Goal: Task Accomplishment & Management: Manage account settings

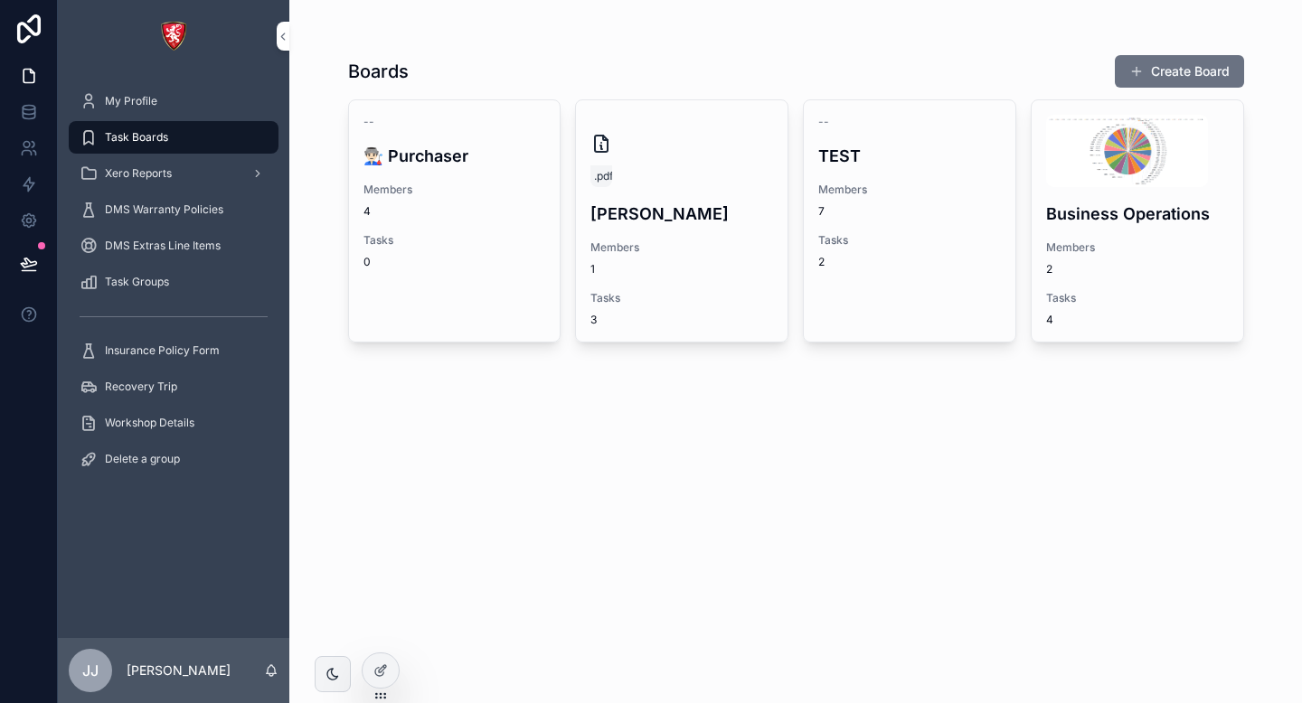
click at [1074, 212] on h4 "Business Operations" at bounding box center [1137, 214] width 183 height 24
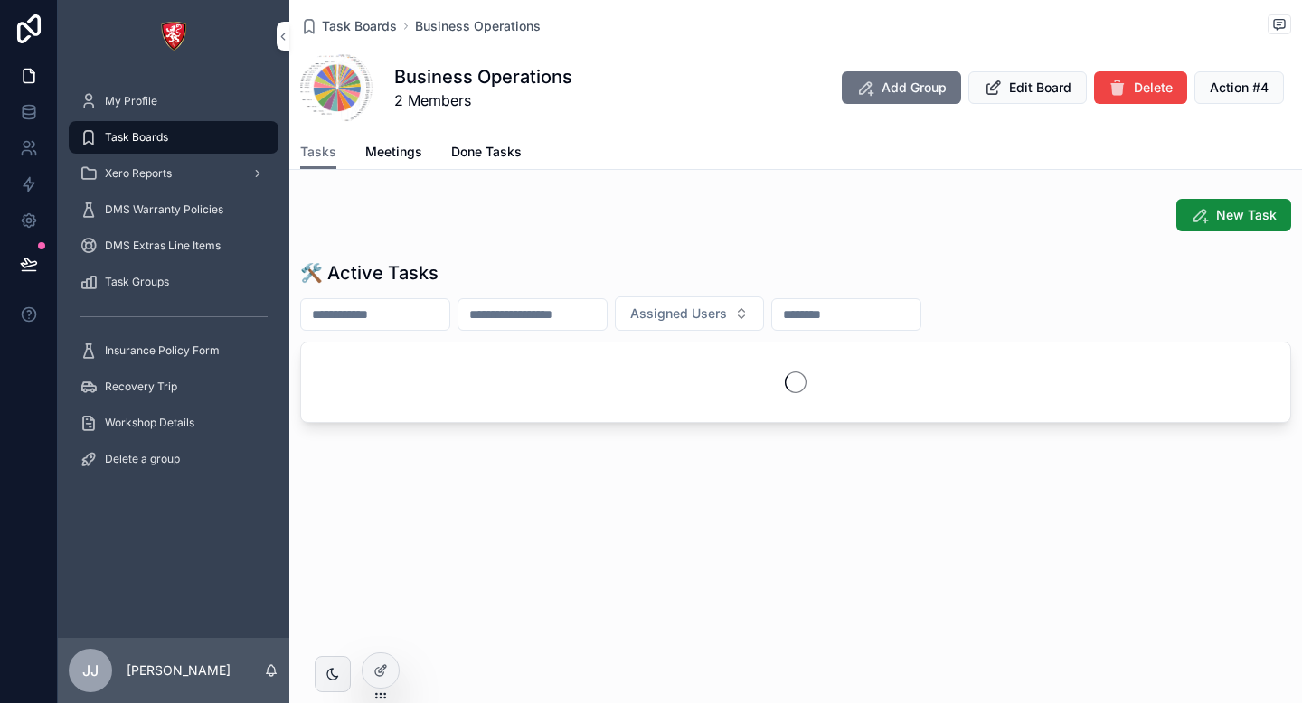
click at [401, 153] on span "Meetings" at bounding box center [393, 152] width 57 height 18
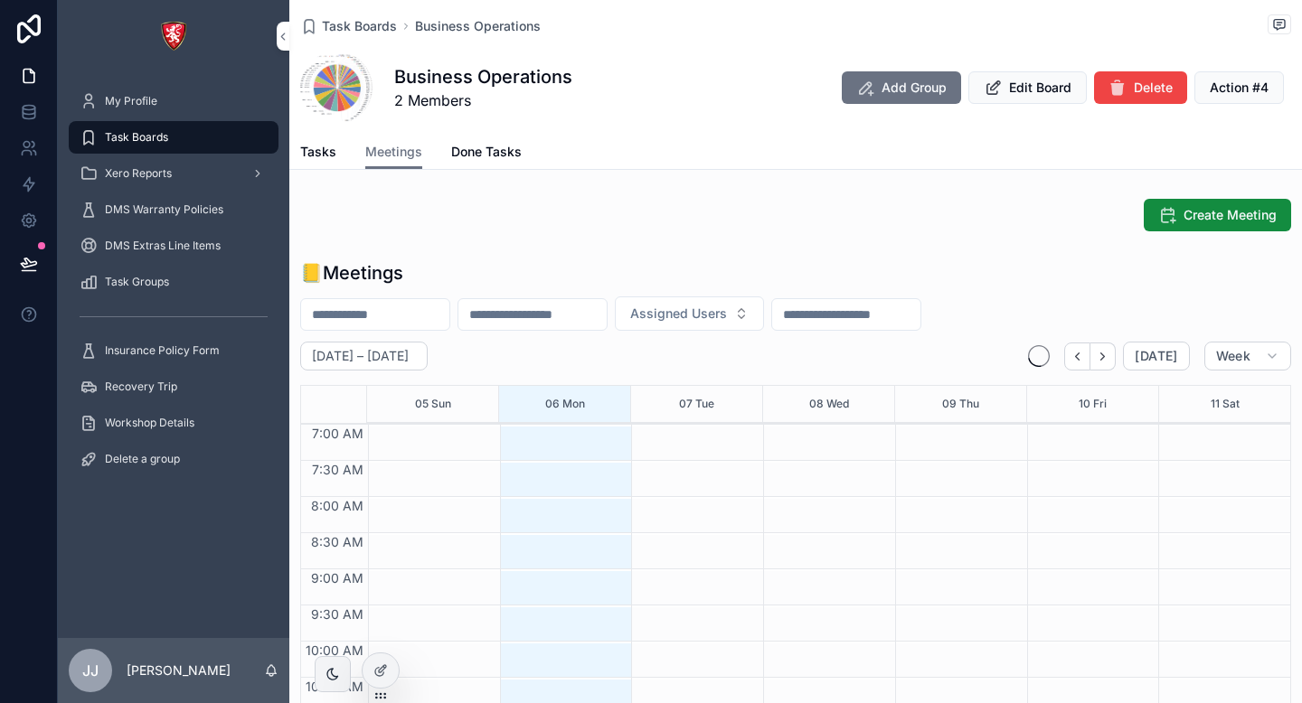
scroll to position [506, 0]
click at [326, 151] on span "Tasks" at bounding box center [318, 152] width 36 height 18
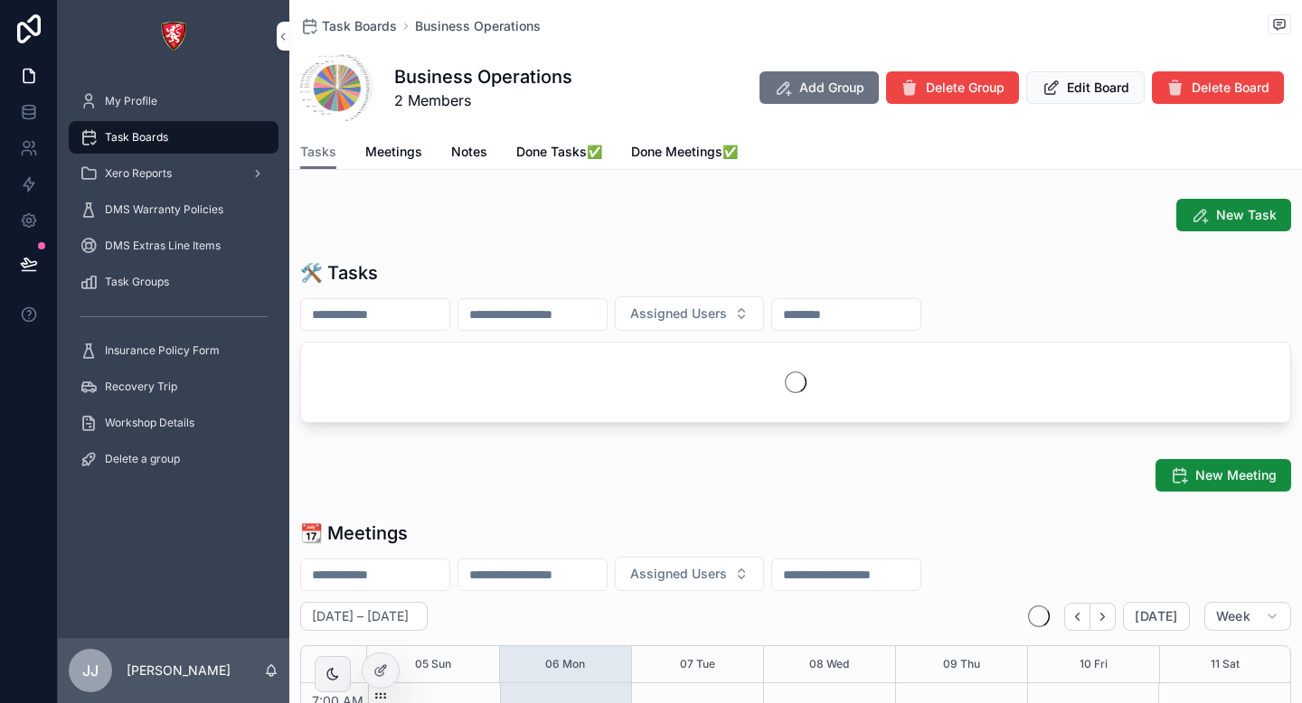
scroll to position [506, 0]
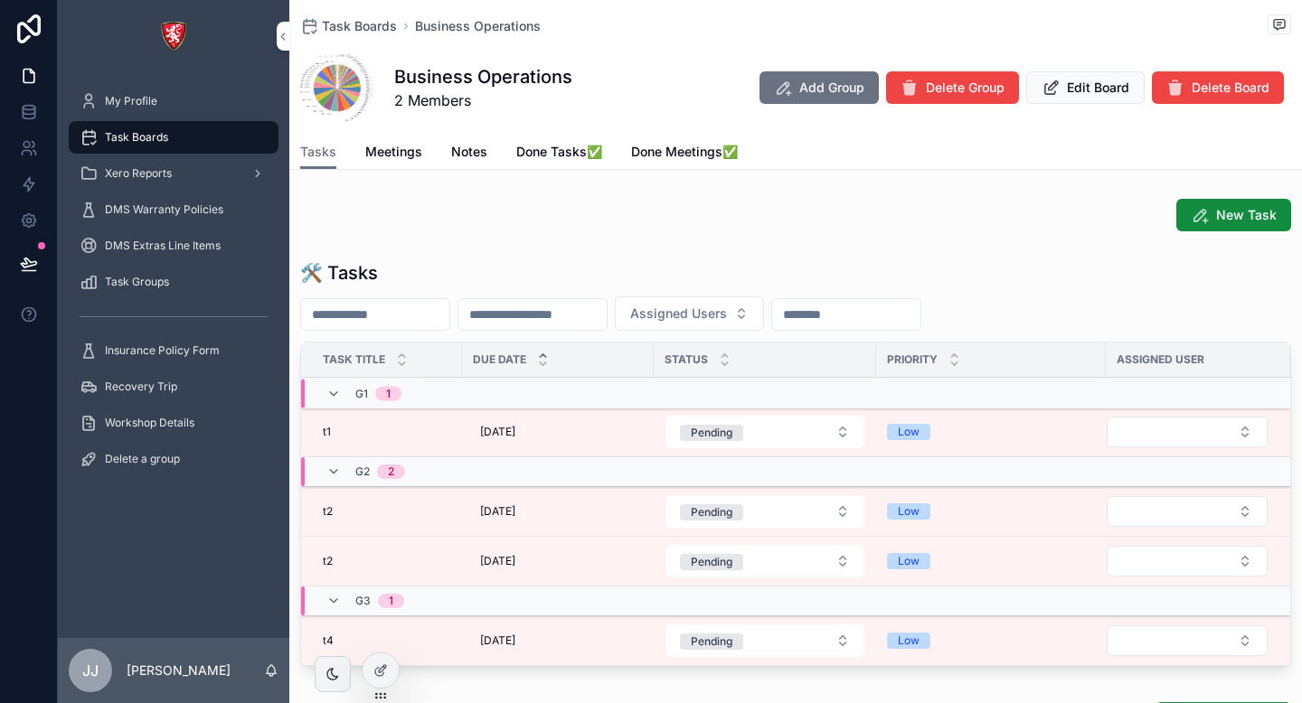
click at [1109, 85] on span "Edit Board" at bounding box center [1098, 88] width 62 height 18
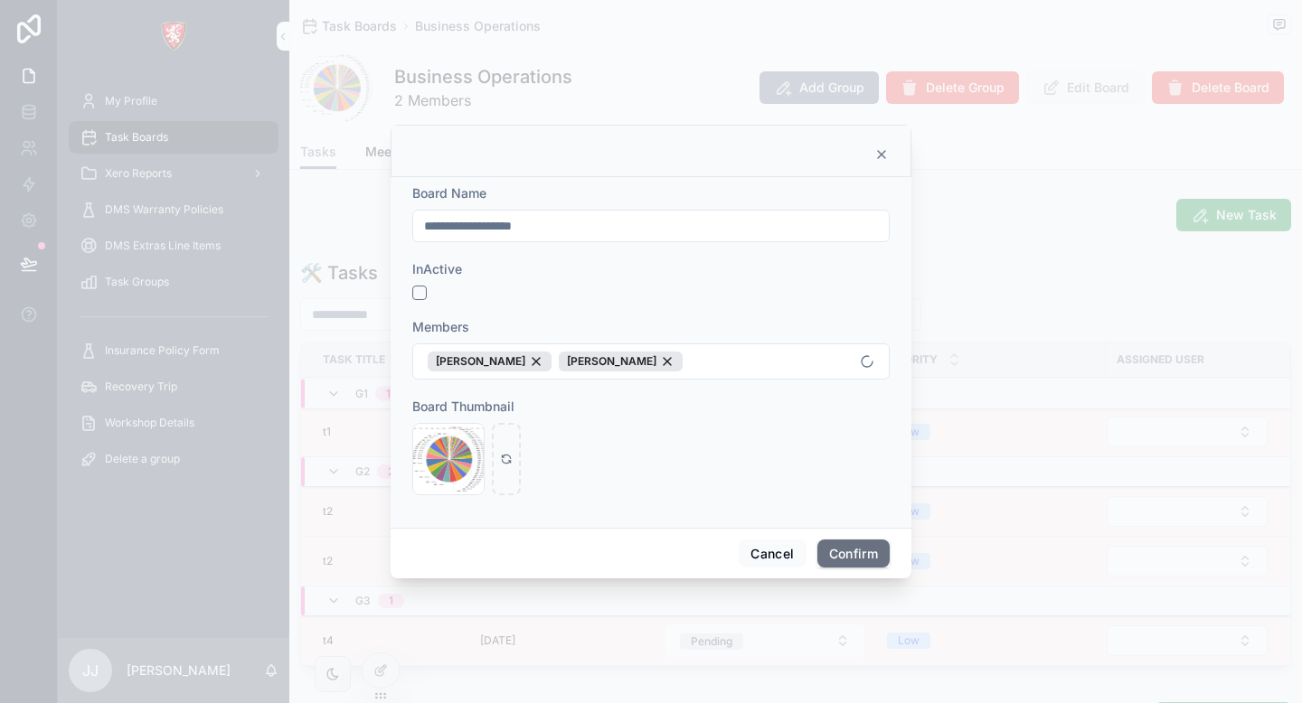
click at [684, 365] on button "Juby Jogi Shadab Shakeel" at bounding box center [650, 362] width 477 height 36
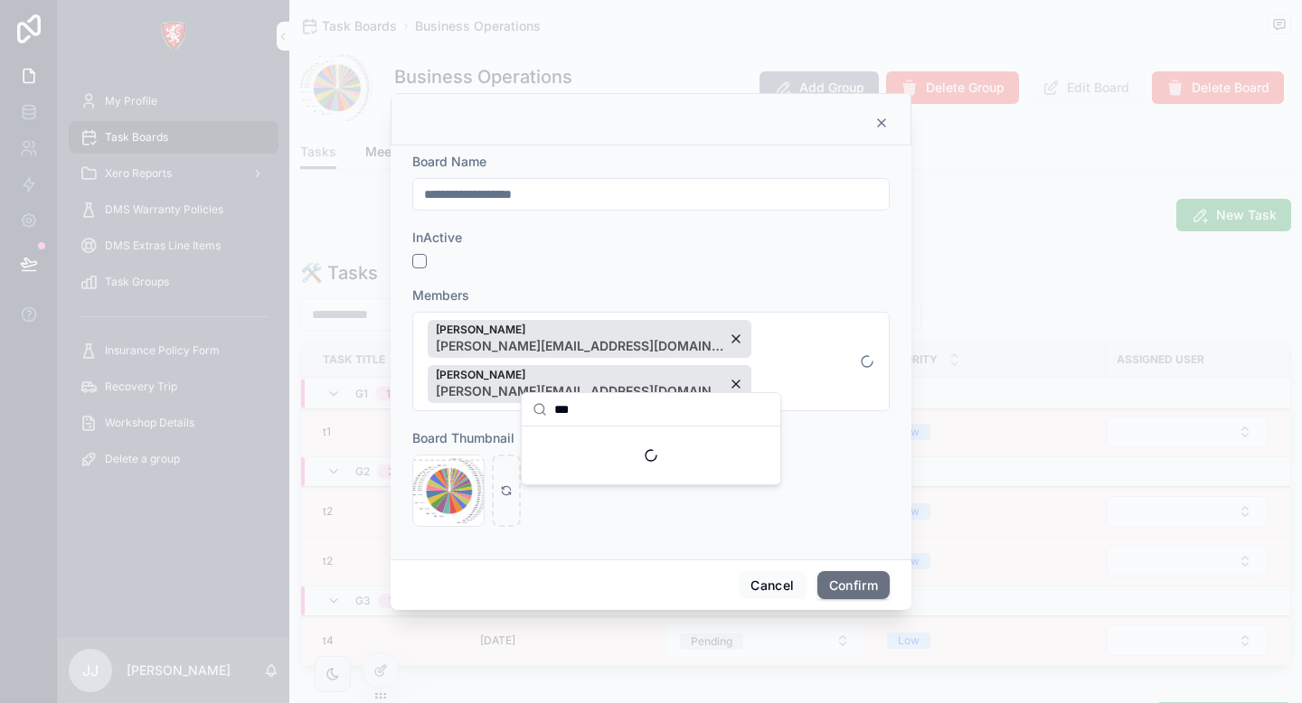
type input "***"
click at [638, 467] on span "meenu@albacars.ae" at bounding box center [640, 463] width 215 height 18
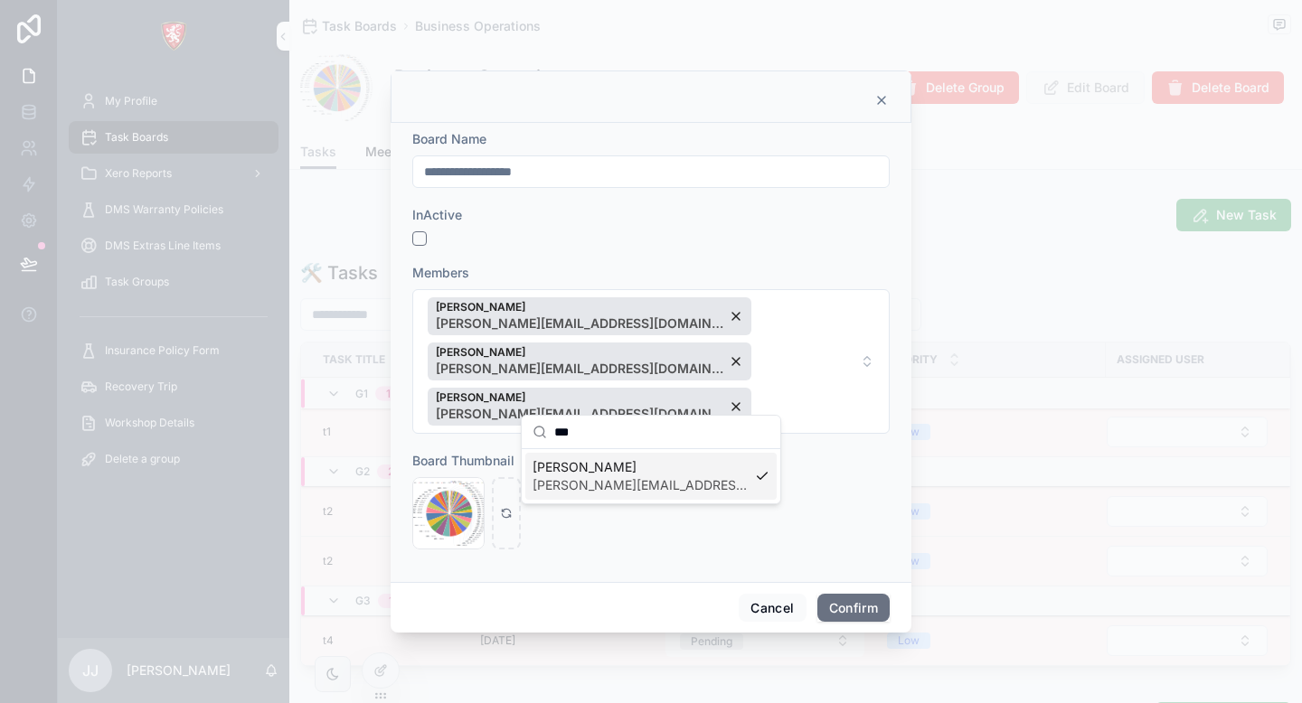
click at [846, 594] on button "Confirm" at bounding box center [853, 608] width 72 height 29
